Goal: Obtain resource: Download file/media

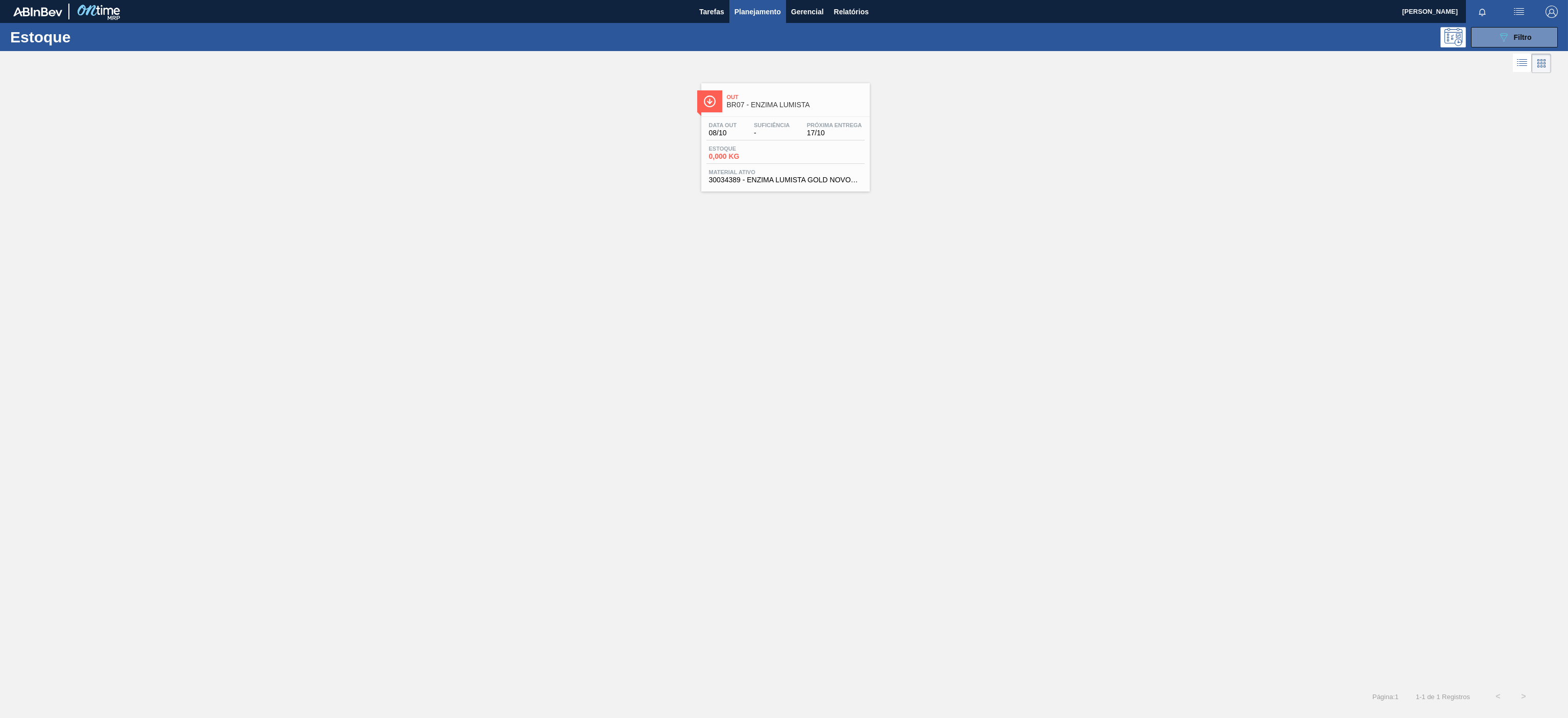
click at [874, 11] on div "Tarefas Planejamento Gerencial Relatórios" at bounding box center [784, 11] width 1568 height 23
click at [854, 11] on span "Relatórios" at bounding box center [851, 11] width 35 height 12
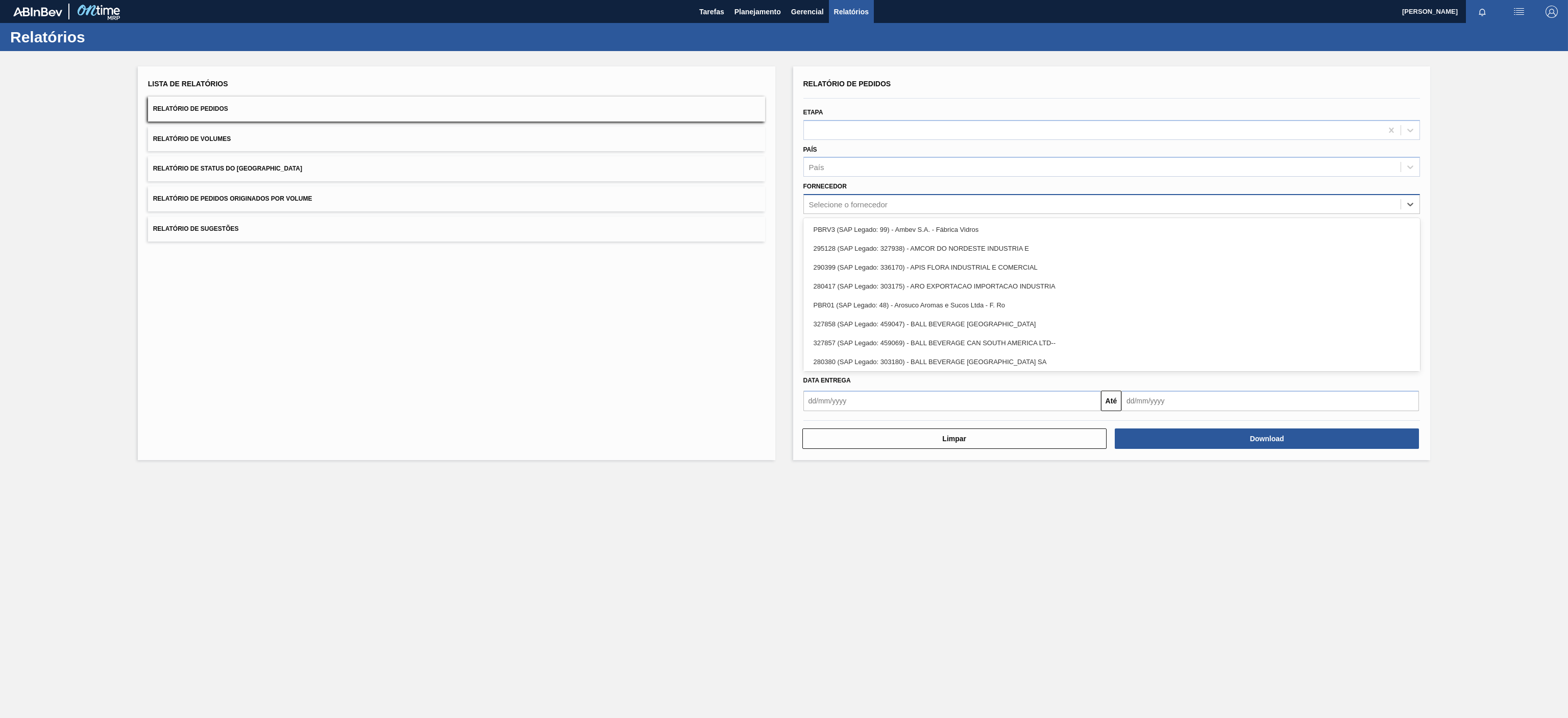
click at [870, 211] on div "Selecione o fornecedor" at bounding box center [1102, 205] width 597 height 15
click at [664, 336] on div "Lista de Relatórios Relatório de Pedidos Relatório de Volumes Relatório de Stat…" at bounding box center [456, 262] width 638 height 394
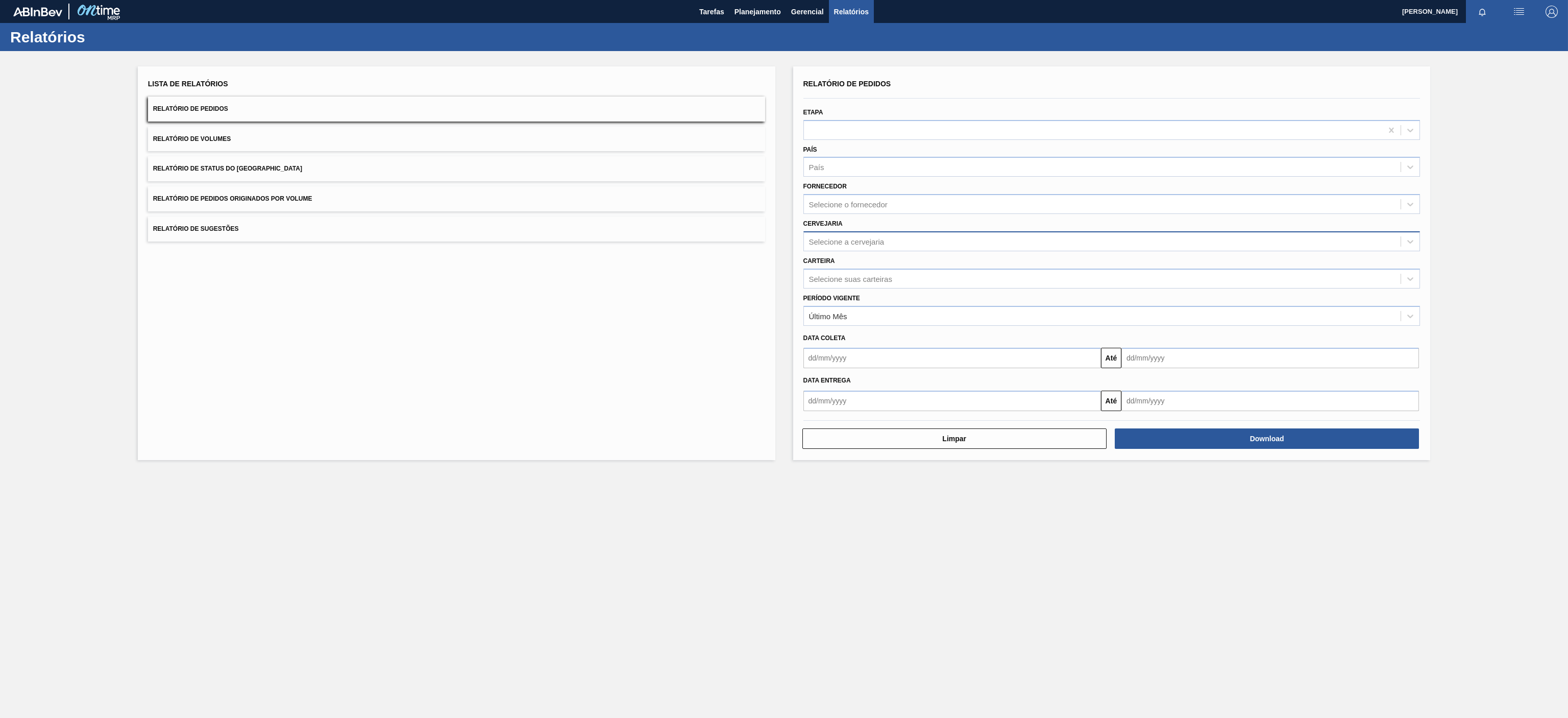
click at [881, 237] on div "Selecione a cervejaria" at bounding box center [846, 241] width 76 height 9
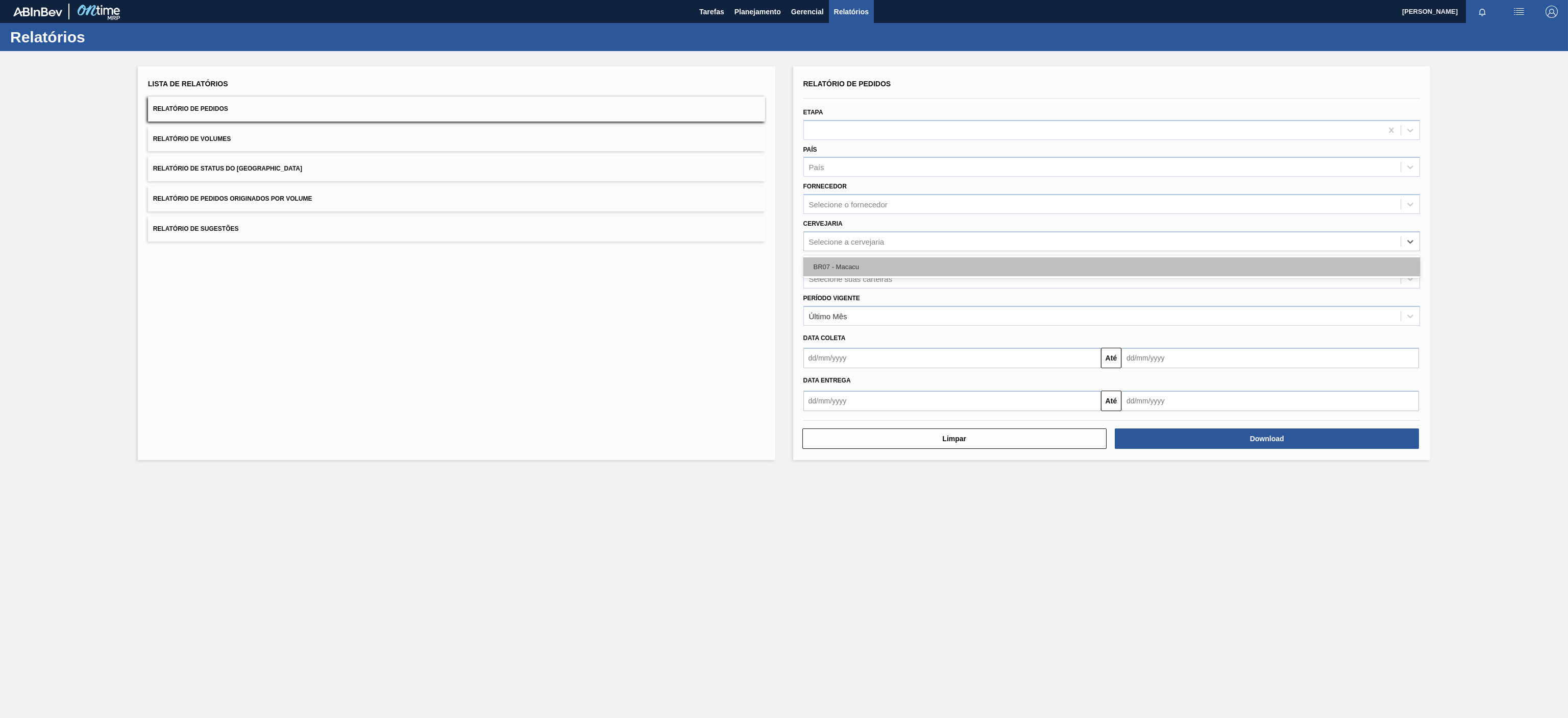
click at [850, 275] on div "BR07 - Macacu" at bounding box center [1112, 266] width 617 height 19
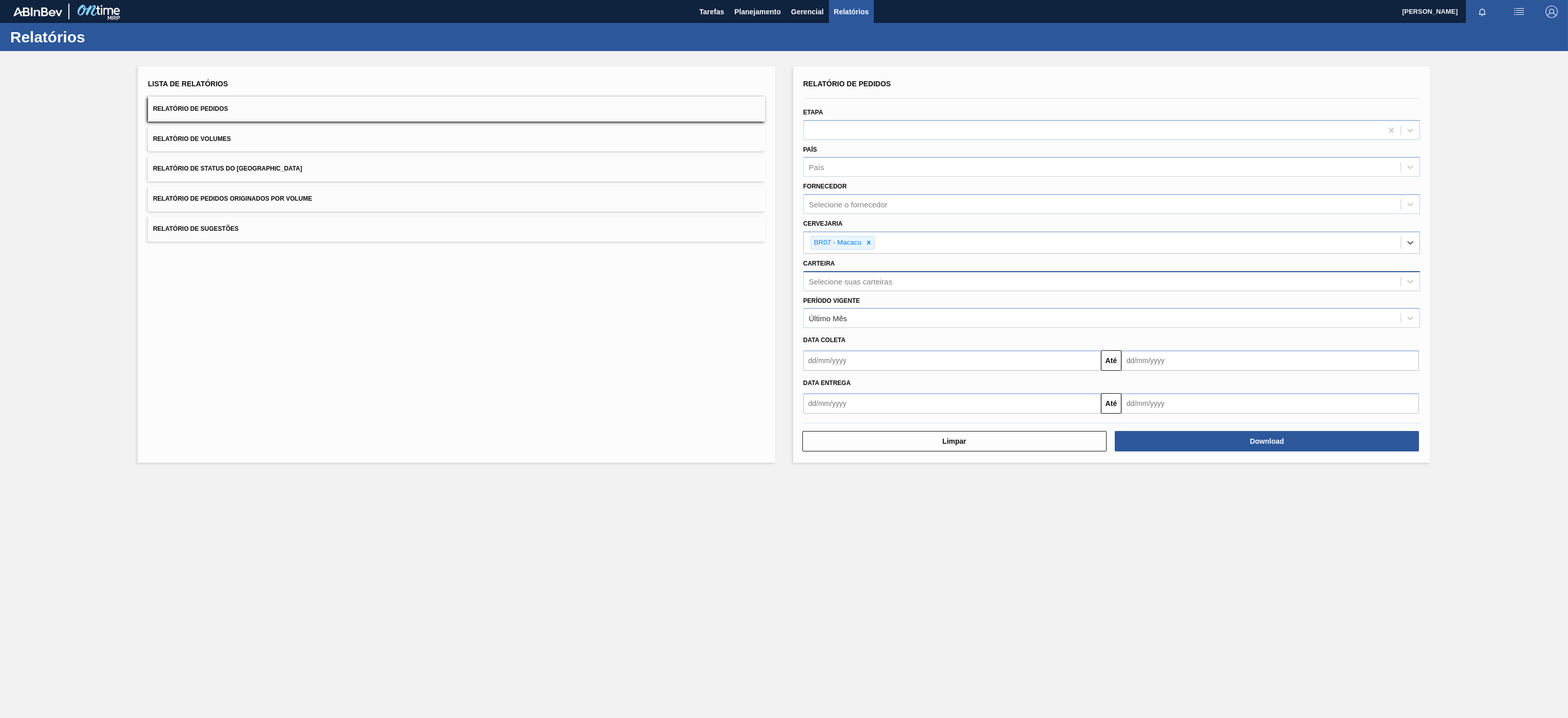
click at [863, 285] on div "Selecione suas carteiras" at bounding box center [850, 281] width 83 height 9
type input "lata"
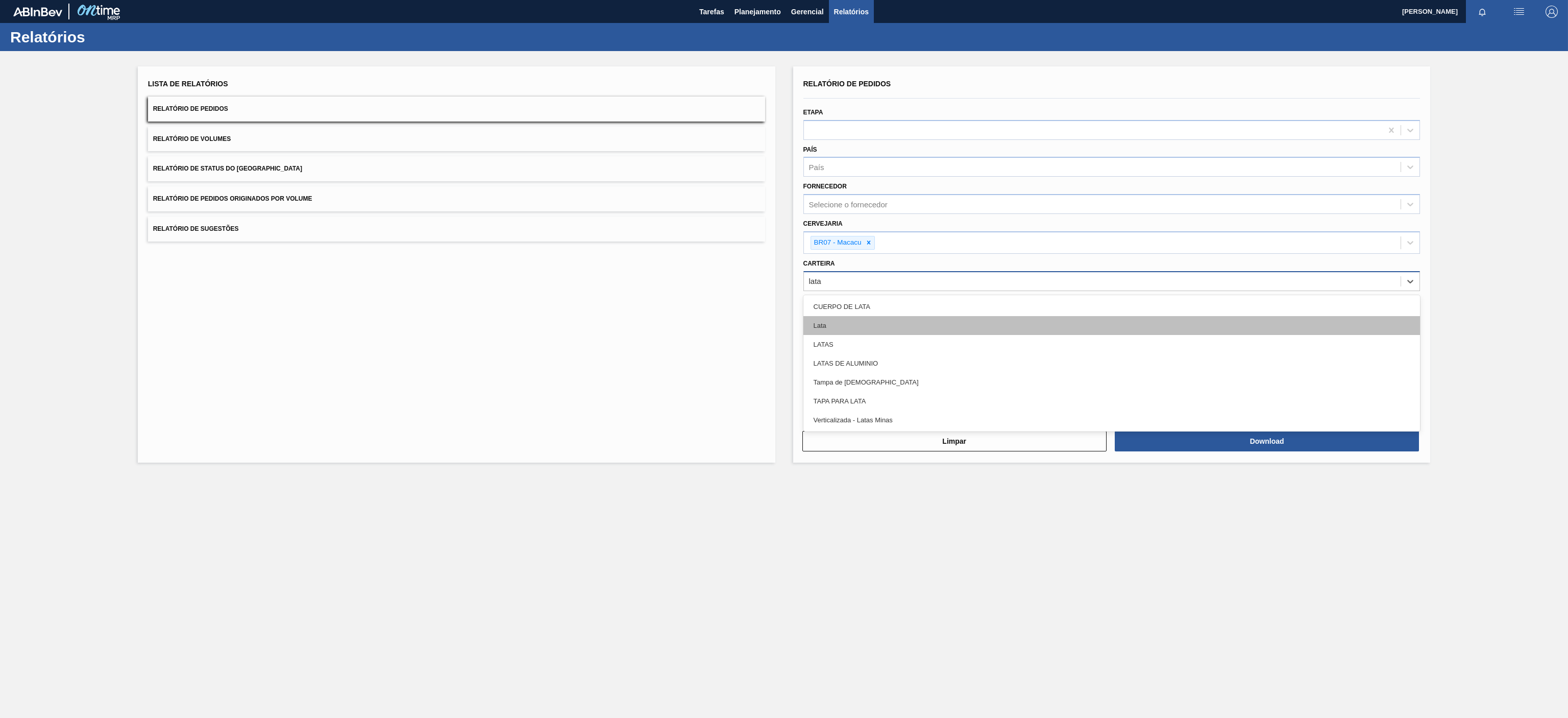
click at [828, 325] on div "Lata" at bounding box center [1112, 325] width 617 height 19
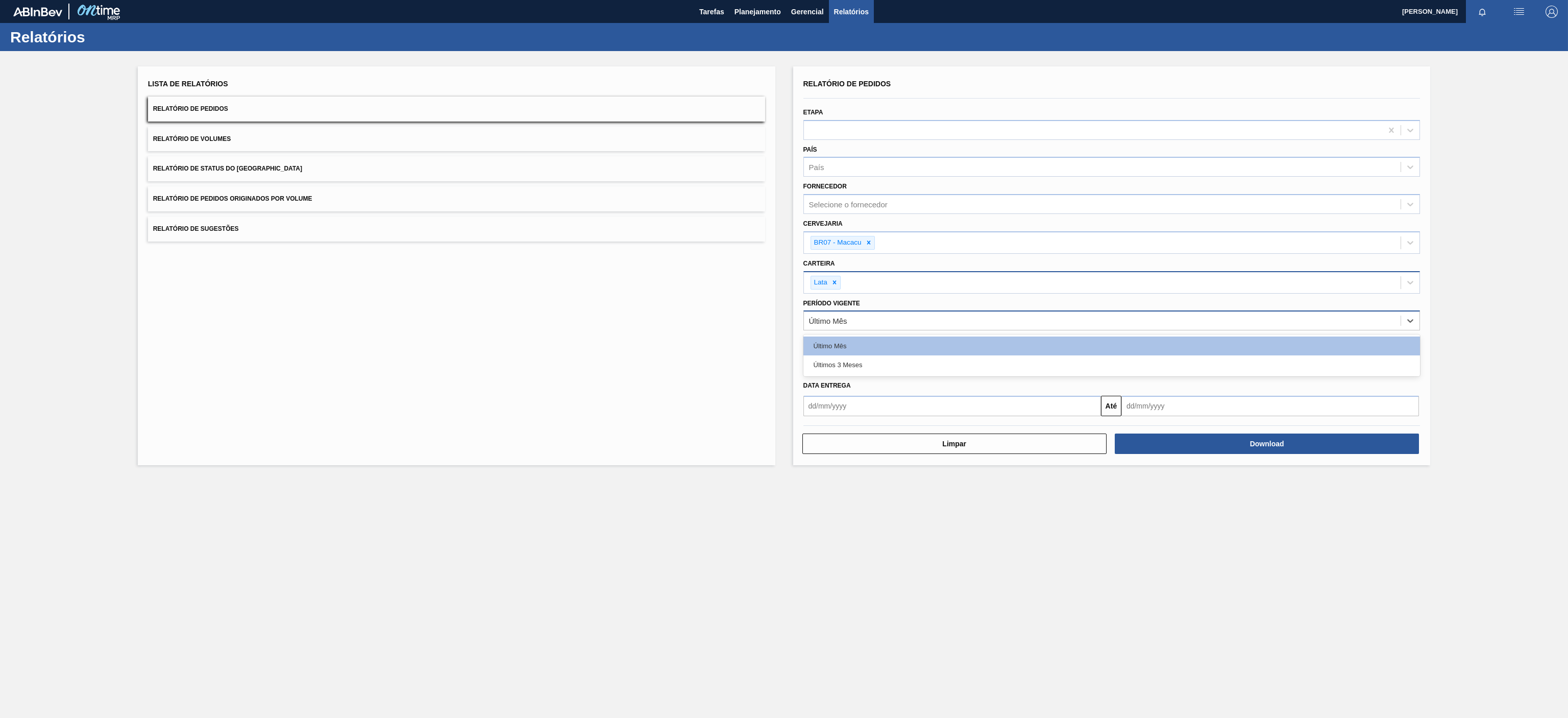
click at [920, 324] on div "Último Mês" at bounding box center [1102, 321] width 597 height 15
click at [678, 297] on div "Lista de Relatórios Relatório de Pedidos Relatório de Volumes Relatório de Stat…" at bounding box center [456, 265] width 638 height 399
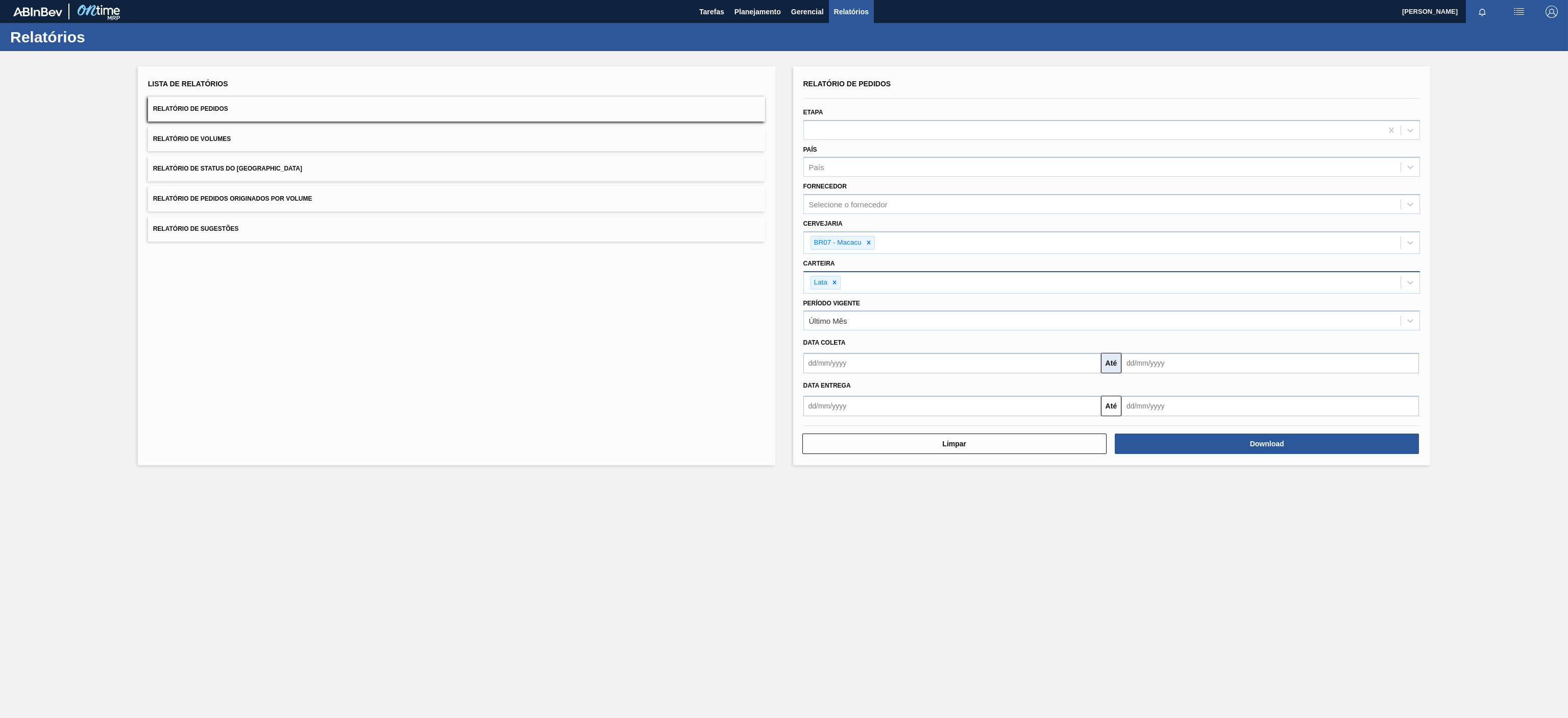
click at [1106, 364] on button "Até" at bounding box center [1111, 363] width 20 height 20
click at [1184, 443] on button "Download" at bounding box center [1266, 443] width 304 height 20
